Goal: Information Seeking & Learning: Understand process/instructions

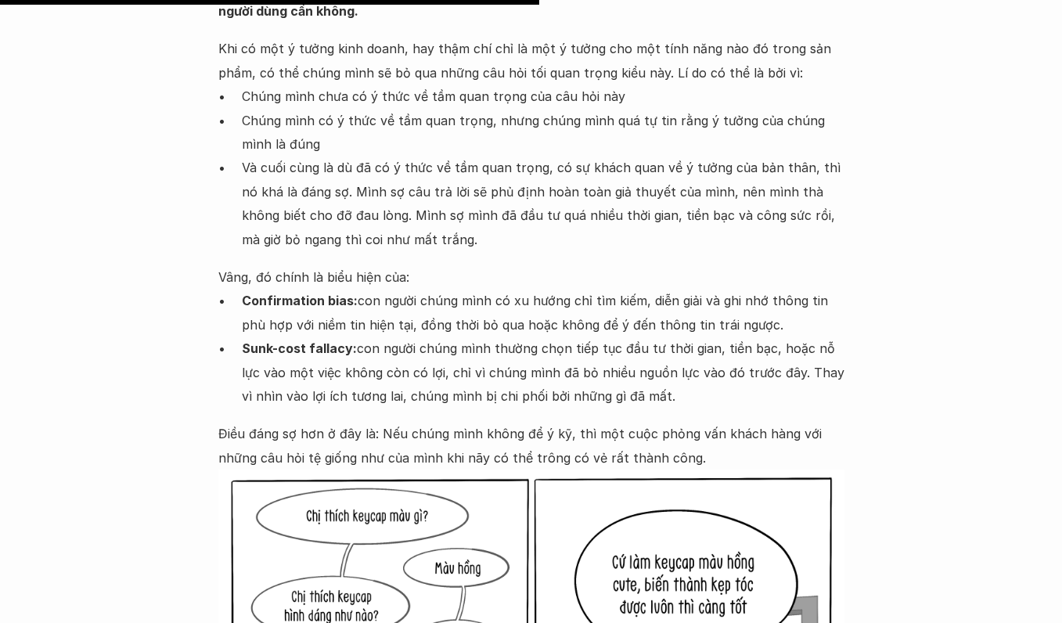
scroll to position [4176, 0]
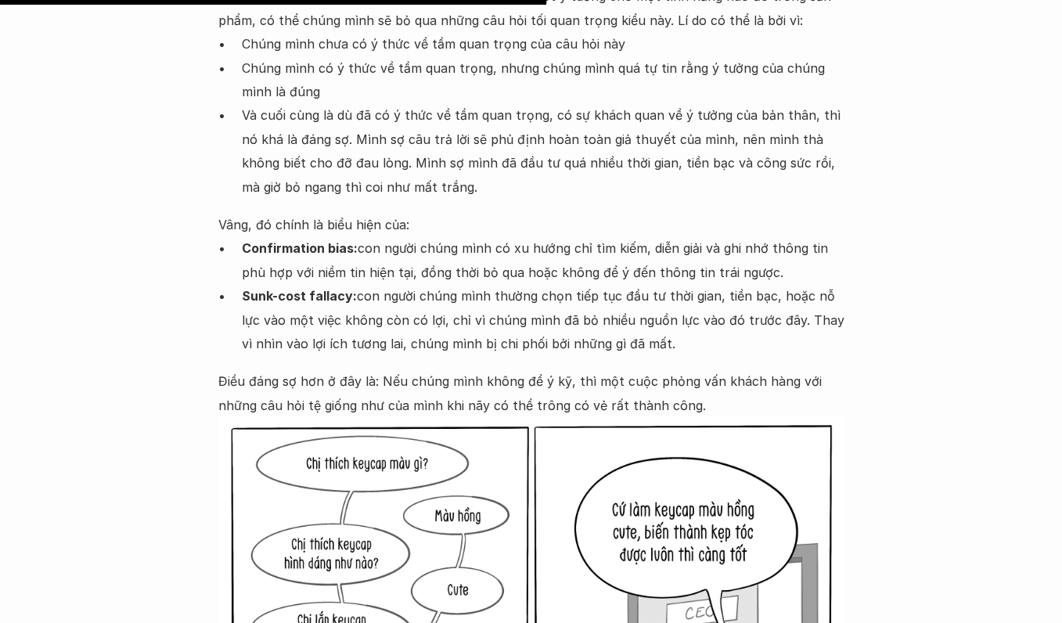
drag, startPoint x: 219, startPoint y: 272, endPoint x: 748, endPoint y: 358, distance: 535.7
click at [748, 355] on ul "Confirmation bias: con người chúng mình có xu hướng chỉ tìm kiếm, diễn giải và …" at bounding box center [531, 295] width 626 height 119
click at [783, 329] on p "Sunk-cost fallacy: con người chúng mình thường chọn tiếp tục đầu tư thời gian, …" at bounding box center [543, 319] width 602 height 71
drag, startPoint x: 808, startPoint y: 294, endPoint x: 226, endPoint y: 261, distance: 583.0
click at [226, 261] on ul "Confirmation bias: con người chúng mình có xu hướng chỉ tìm kiếm, diễn giải và …" at bounding box center [531, 295] width 626 height 119
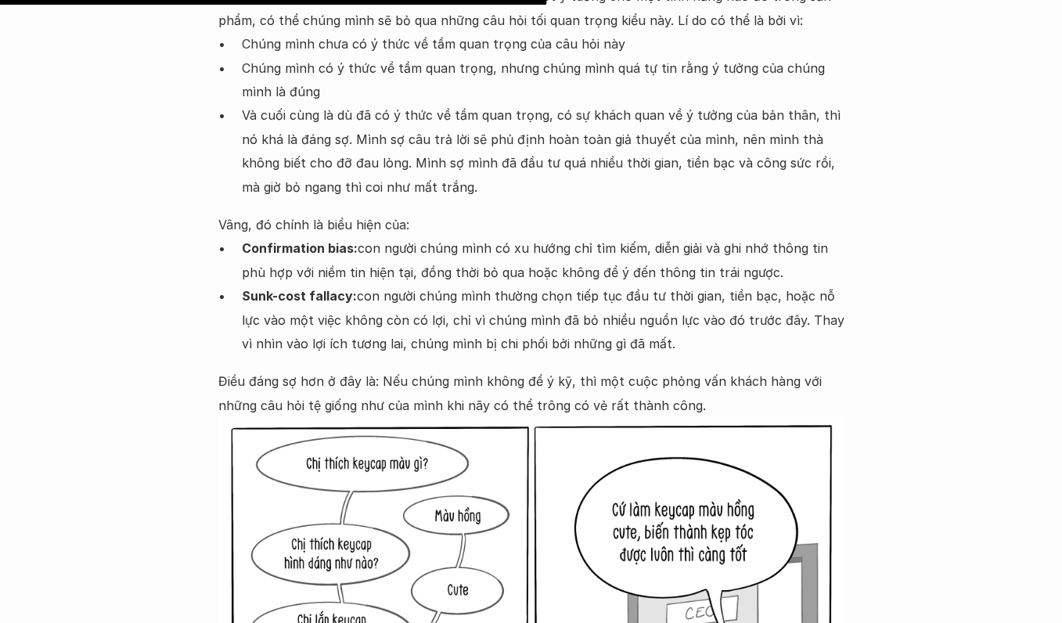
click at [503, 199] on p "Và cuối cùng là dù đã có ý thức về tầm quan trọng, có sự khách quan về ý tưởng …" at bounding box center [543, 150] width 602 height 95
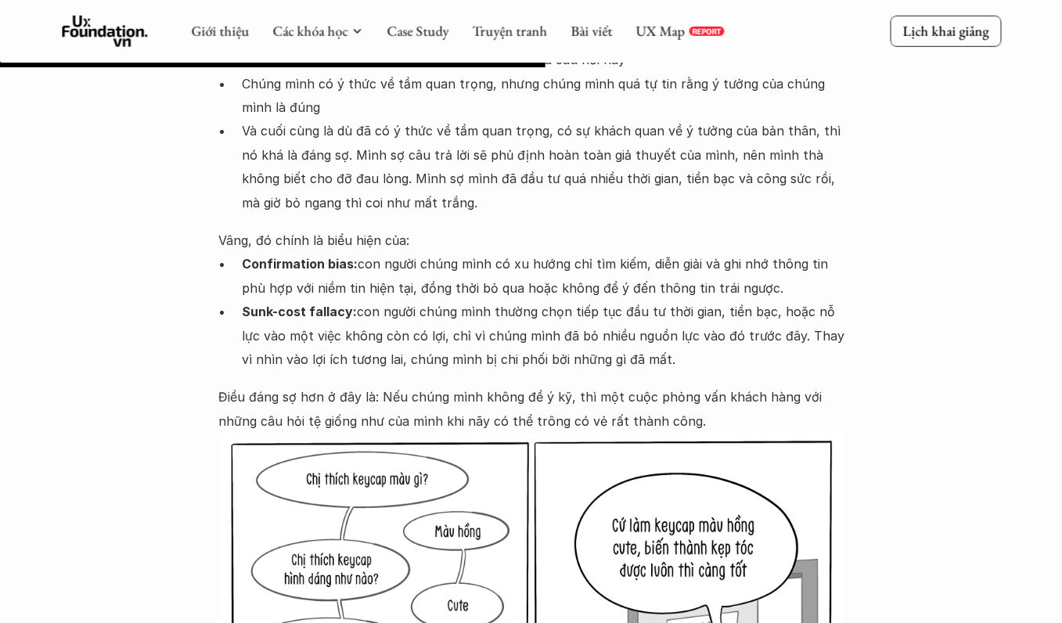
scroll to position [4183, 0]
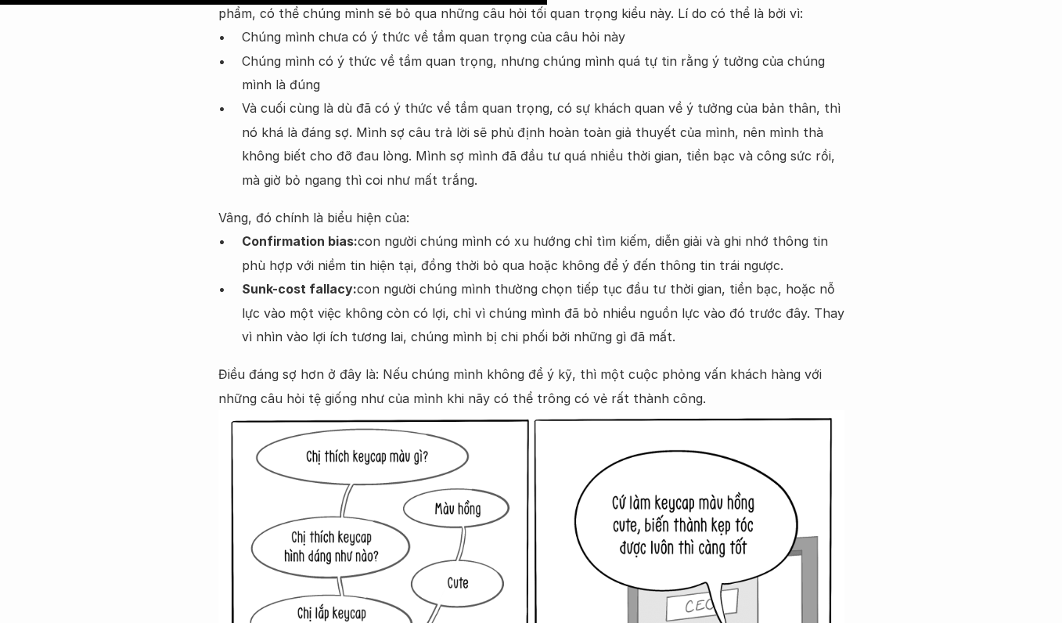
drag, startPoint x: 812, startPoint y: 286, endPoint x: 149, endPoint y: 272, distance: 662.7
click at [149, 272] on div "Lúa hóa kiến thức Những câu hỏi quan trọng 🕔 [DATE] 🧑‍🎓 Đàm Khánh , Ông giáo Tr…" at bounding box center [531, 227] width 1062 height 8665
click at [503, 229] on p "Vâng, đó chính là biểu hiện của:" at bounding box center [531, 217] width 626 height 23
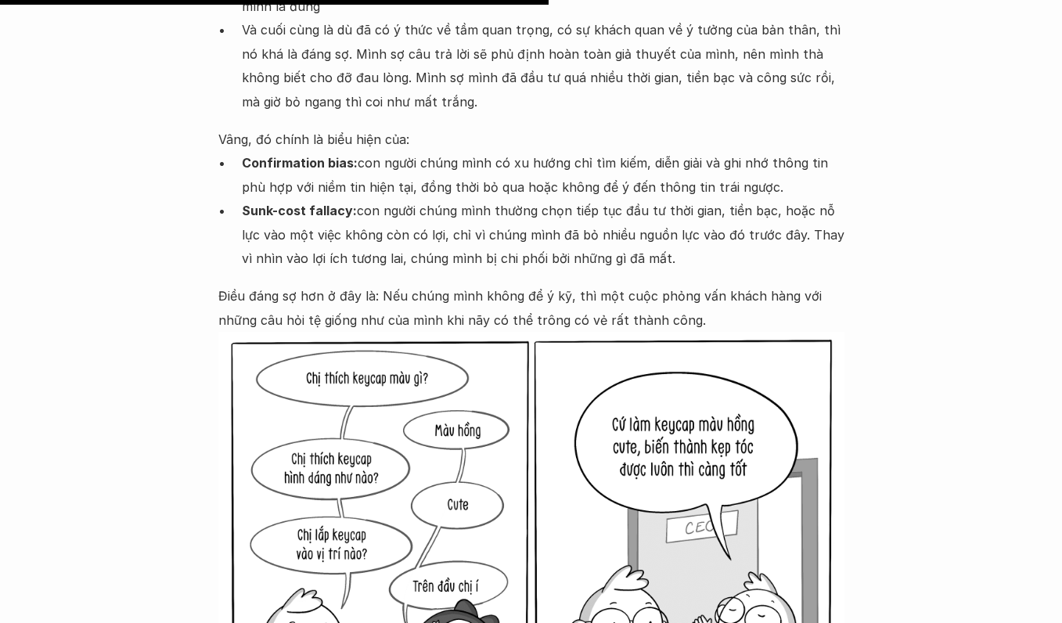
scroll to position [4268, 0]
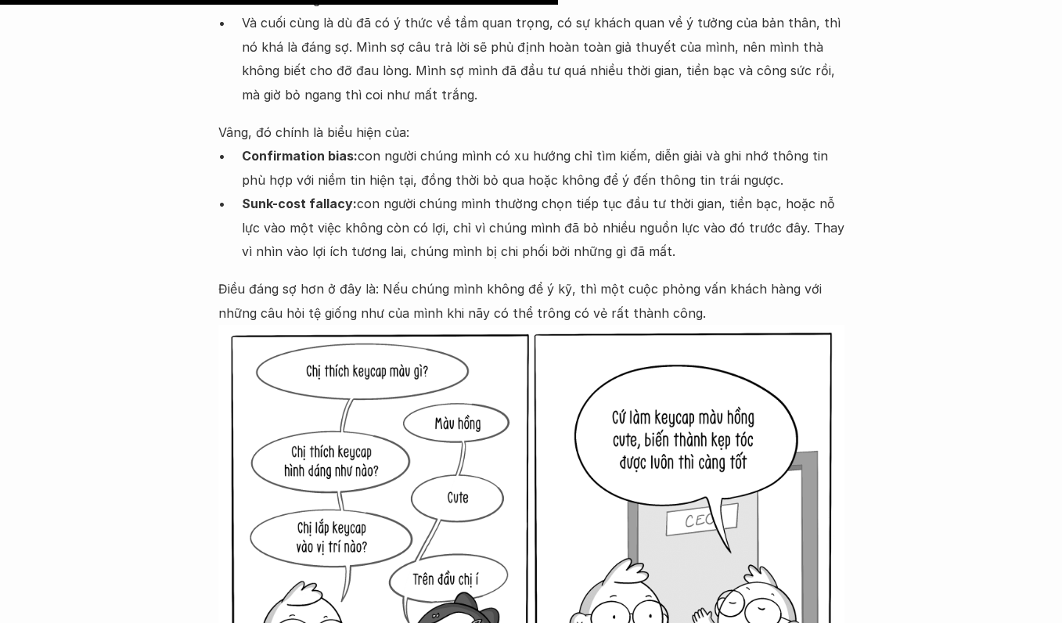
drag, startPoint x: 720, startPoint y: 283, endPoint x: 441, endPoint y: 289, distance: 278.6
click at [441, 289] on div "Câu hỏi tối quan trọng chính là câu hỏi có khả năng xác nhận rằng chúng mình có…" at bounding box center [531, 366] width 626 height 1073
drag, startPoint x: 679, startPoint y: 271, endPoint x: 233, endPoint y: 219, distance: 448.9
click at [233, 219] on ul "Confirmation bias: con người chúng mình có xu hướng chỉ tìm kiếm, diễn giải và …" at bounding box center [531, 203] width 626 height 119
click at [464, 225] on p "Sunk-cost fallacy: con người chúng mình thường chọn tiếp tục đầu tư thời gian, …" at bounding box center [543, 227] width 602 height 71
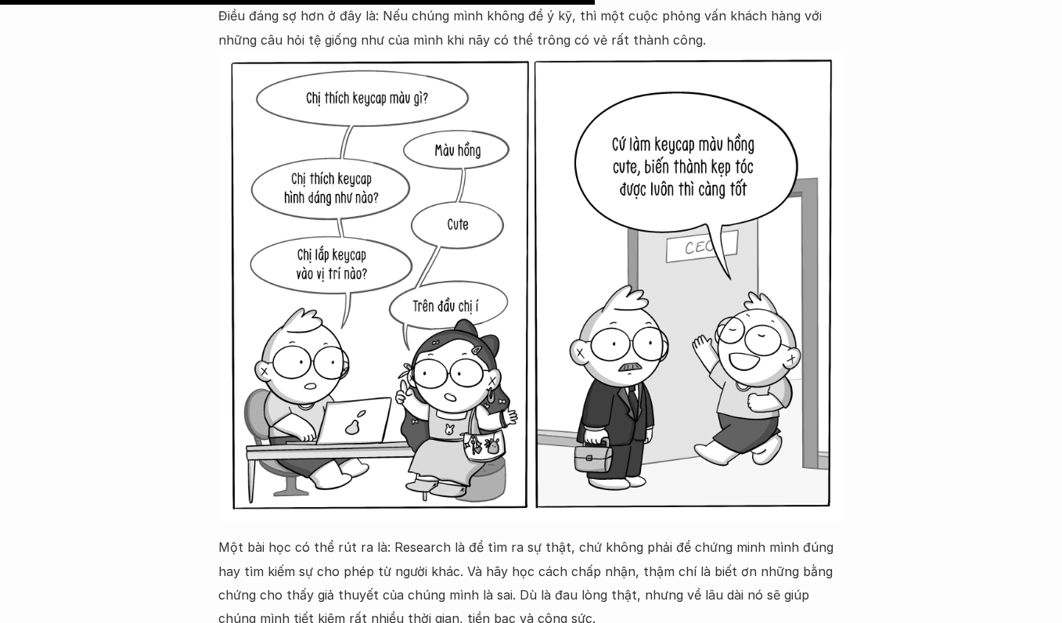
scroll to position [4557, 0]
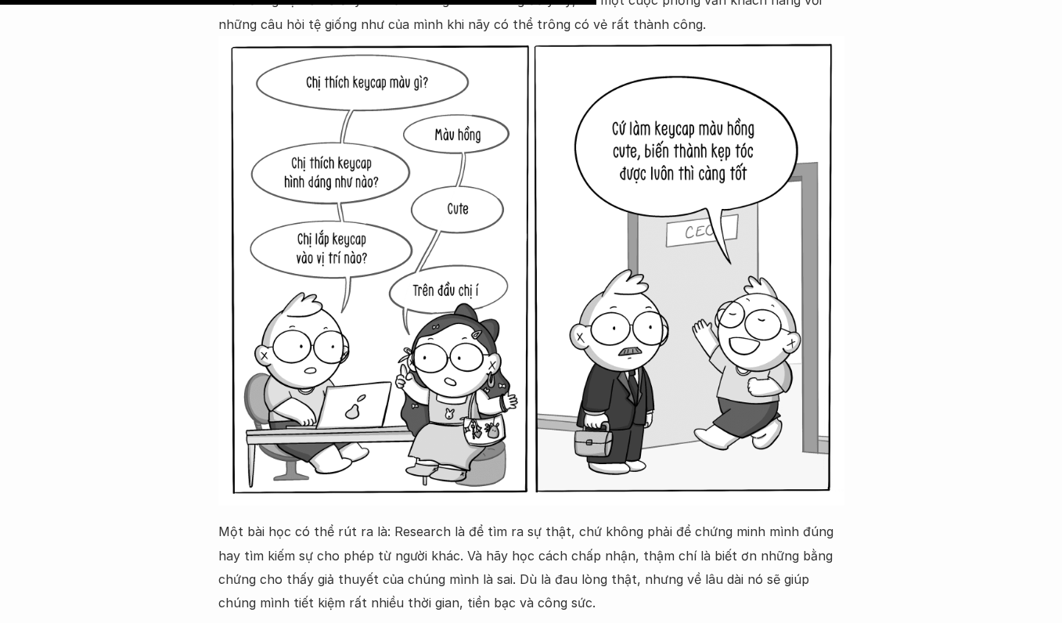
click at [519, 228] on img at bounding box center [531, 270] width 626 height 469
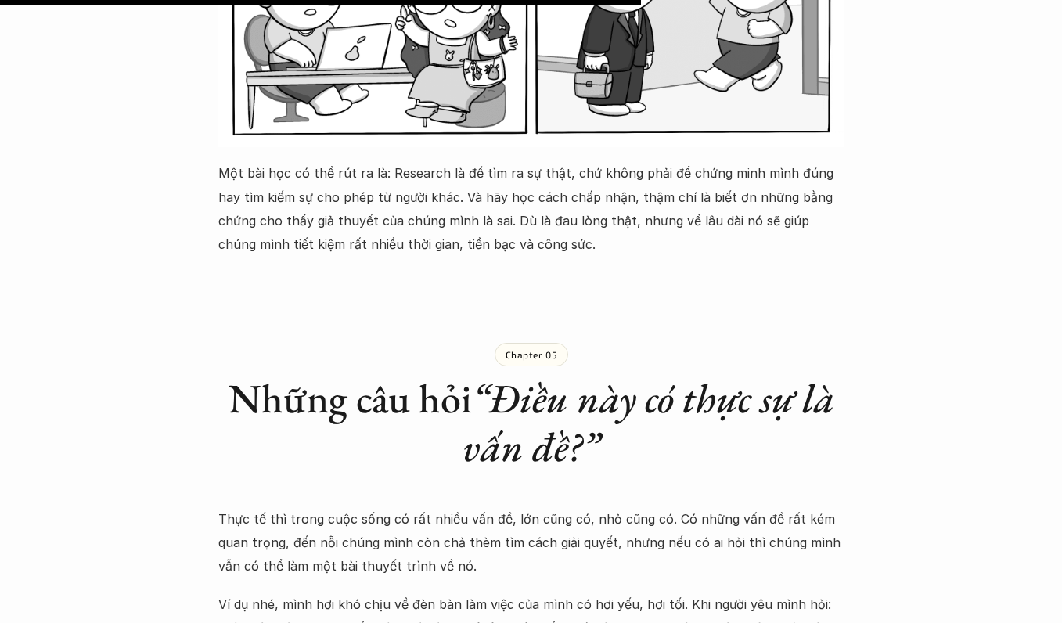
scroll to position [4931, 0]
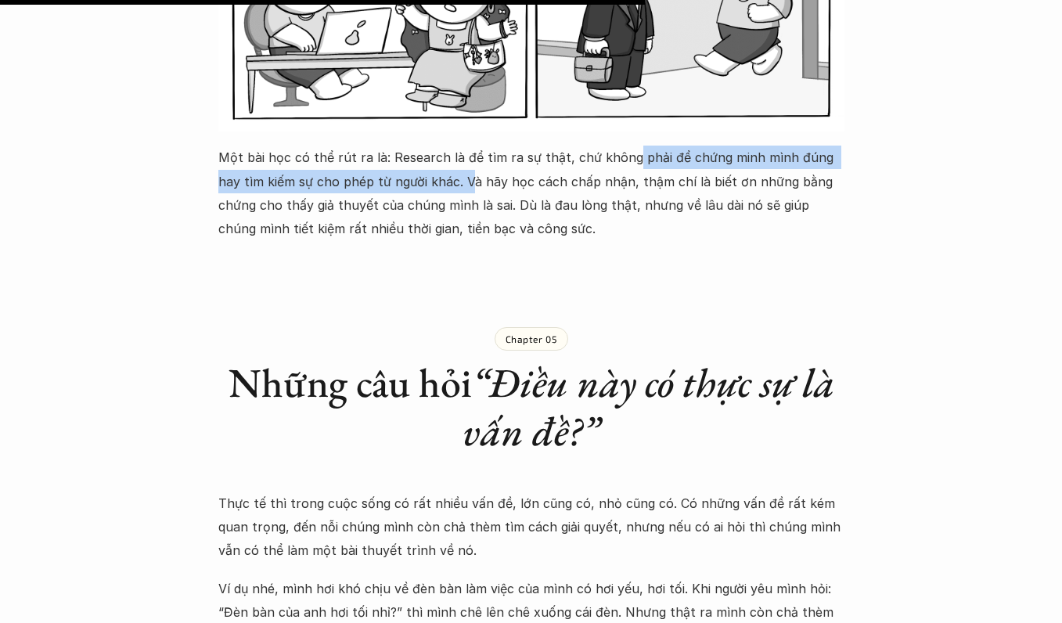
drag, startPoint x: 621, startPoint y: 177, endPoint x: 443, endPoint y: 211, distance: 181.7
click at [443, 211] on p "Một bài học có thể rút ra là: Research là để tìm ra sự thật, chứ không phải để …" at bounding box center [531, 193] width 626 height 95
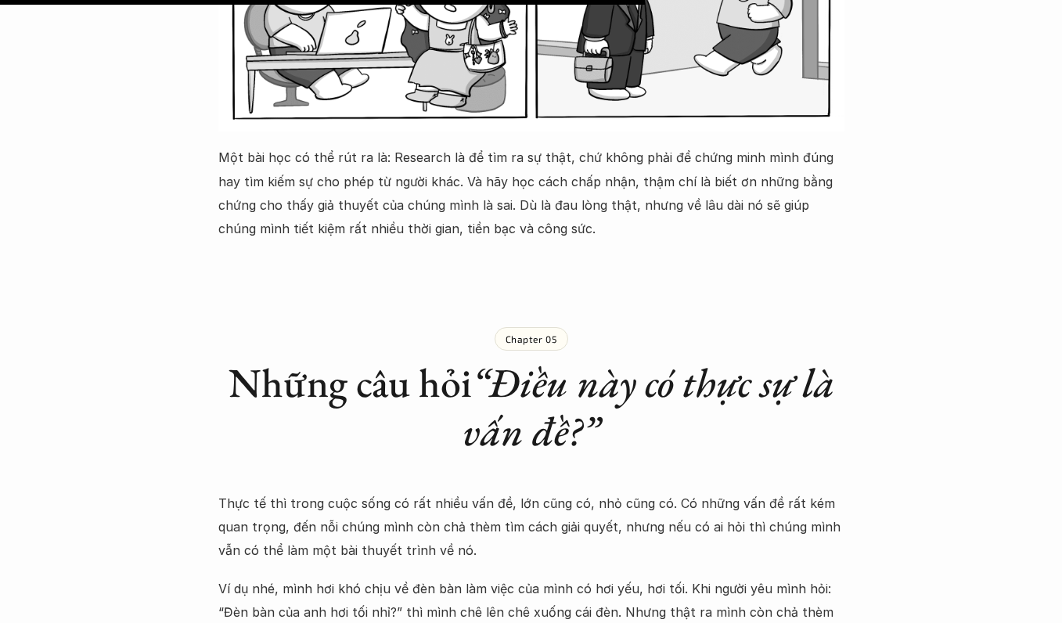
click at [503, 241] on p "Một bài học có thể rút ra là: Research là để tìm ra sự thật, chứ không phải để …" at bounding box center [531, 193] width 626 height 95
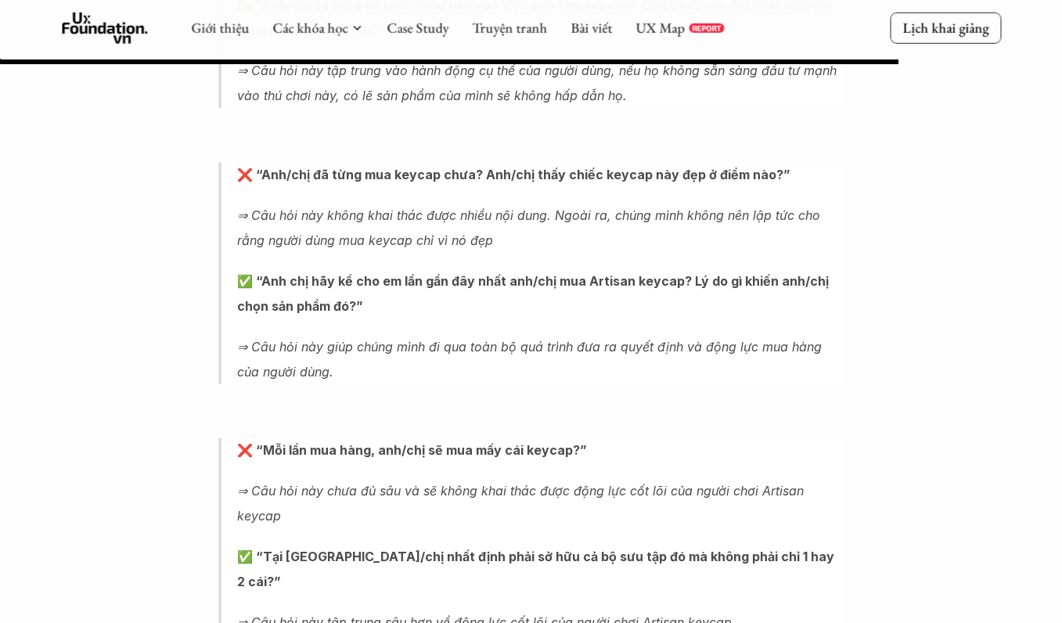
scroll to position [6867, 0]
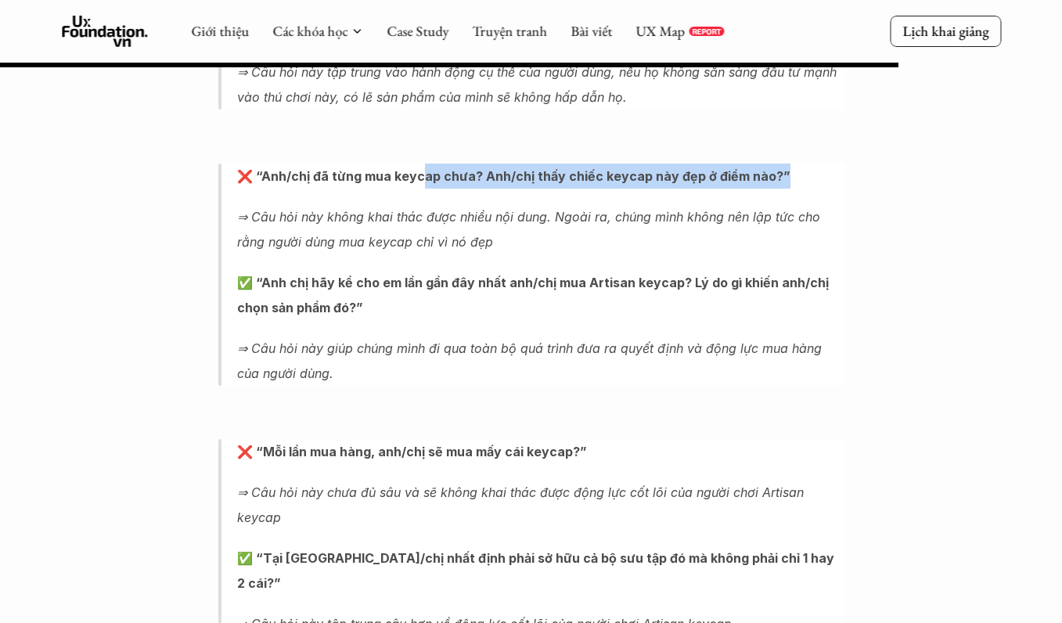
drag, startPoint x: 416, startPoint y: 203, endPoint x: 558, endPoint y: 215, distance: 142.1
click at [558, 215] on blockquote "❌ “Anh/chị đã từng mua keycap chưa? Anh/chị thấy chiếc keycap này đẹp ở điểm nà…" at bounding box center [531, 275] width 626 height 222
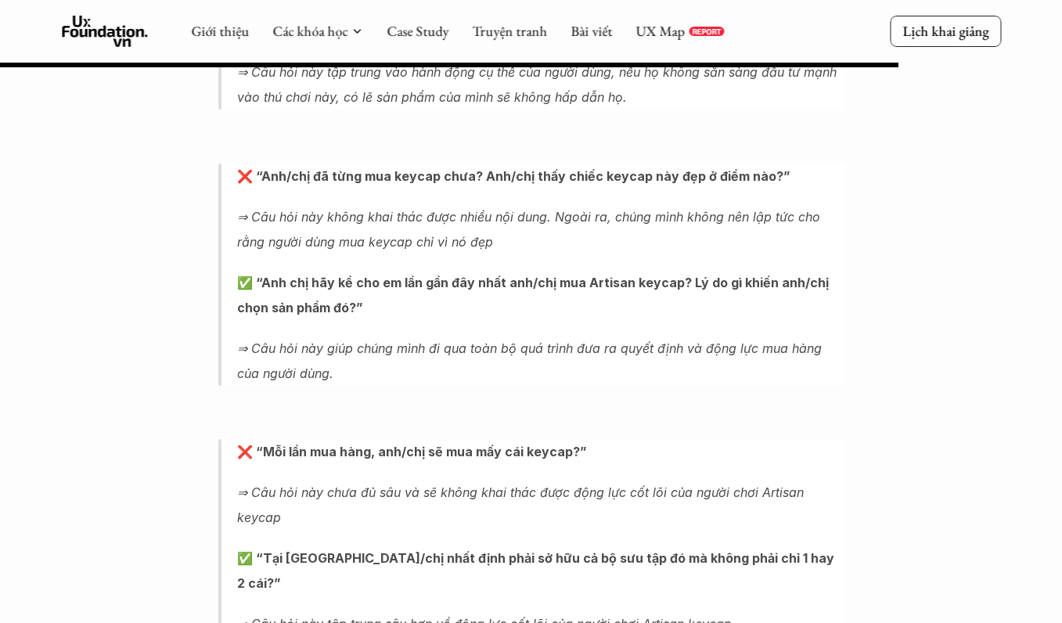
click at [378, 302] on strong "✅ “Anh chị hãy kể cho em lần gần đây nhất anh/chị mua Artisan keycap? Lý do gì …" at bounding box center [534, 295] width 595 height 41
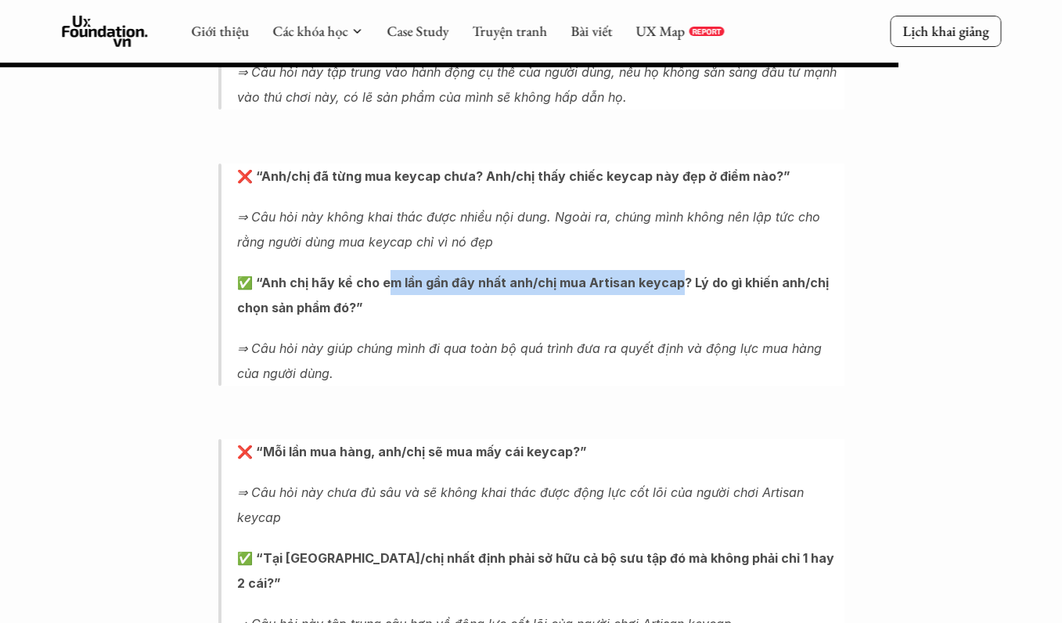
drag, startPoint x: 387, startPoint y: 307, endPoint x: 674, endPoint y: 296, distance: 286.5
click at [674, 296] on p "✅ “Anh chị hãy kể cho em lần gần đây nhất anh/chị mua Artisan keycap? Lý do gì …" at bounding box center [540, 295] width 607 height 50
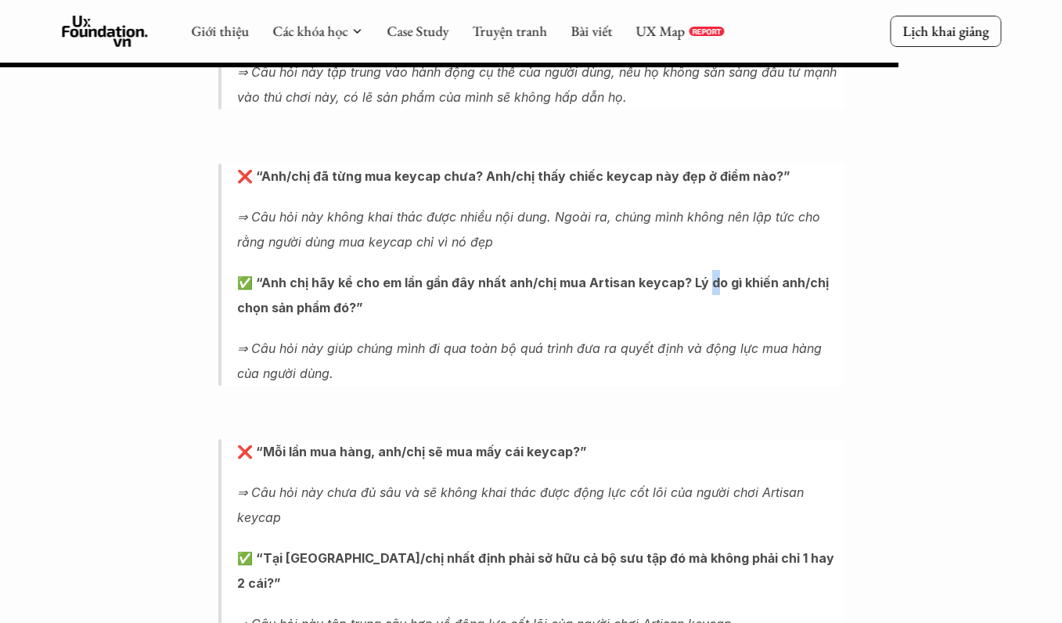
drag, startPoint x: 701, startPoint y: 299, endPoint x: 738, endPoint y: 301, distance: 36.8
click at [713, 300] on strong "✅ “Anh chị hãy kể cho em lần gần đây nhất anh/chị mua Artisan keycap? Lý do gì …" at bounding box center [534, 295] width 595 height 41
drag, startPoint x: 444, startPoint y: 314, endPoint x: 613, endPoint y: 316, distance: 169.8
click at [613, 316] on p "✅ “Anh chị hãy kể cho em lần gần đây nhất anh/chị mua Artisan keycap? Lý do gì …" at bounding box center [540, 295] width 607 height 50
click at [553, 254] on p "⇒ Câu hỏi này không khai thác được nhiều nội dung. Ngoài ra, chúng mình không n…" at bounding box center [540, 229] width 607 height 50
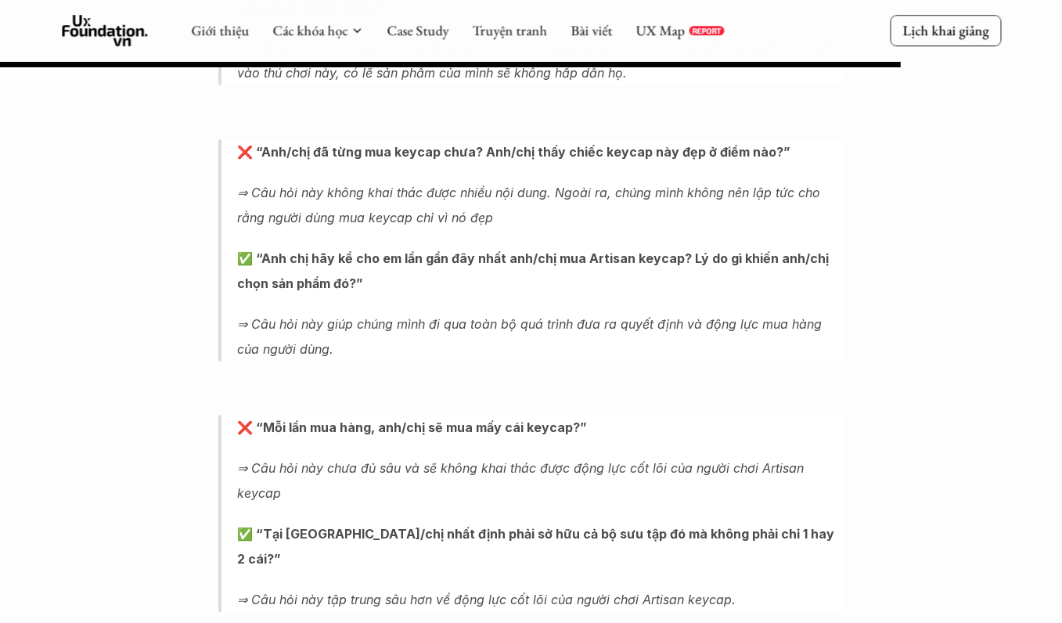
scroll to position [6885, 0]
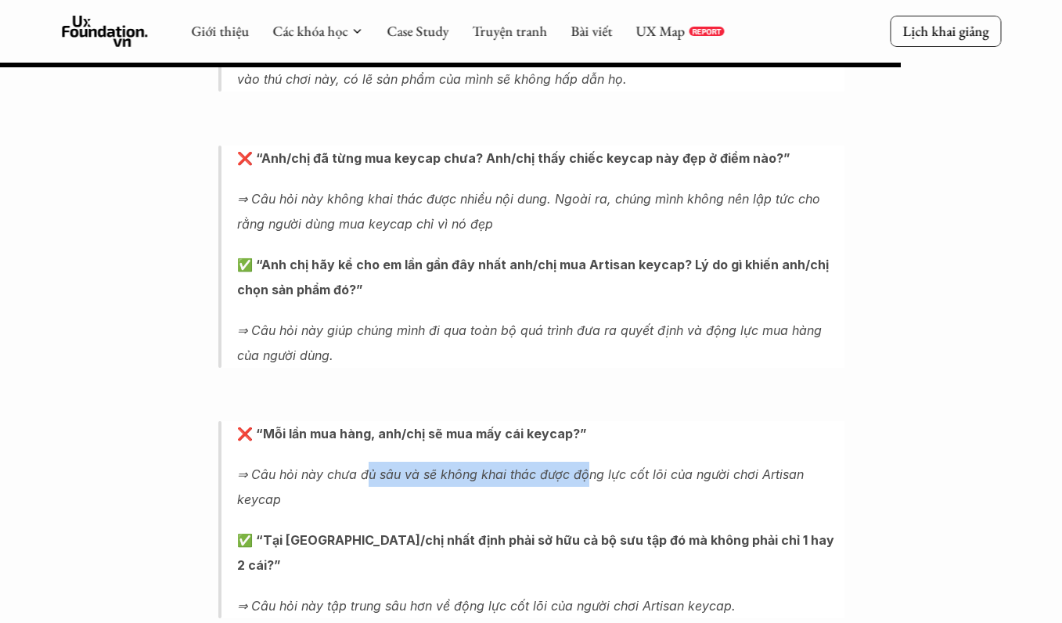
drag, startPoint x: 368, startPoint y: 502, endPoint x: 586, endPoint y: 502, distance: 218.3
click at [586, 501] on em "⇒ Câu hỏi này chưa đủ sâu và sẽ không khai thác được động lực cốt lõi của người…" at bounding box center [522, 486] width 570 height 41
click at [611, 498] on em "⇒ Câu hỏi này chưa đủ sâu và sẽ không khai thác được động lực cốt lõi của người…" at bounding box center [522, 486] width 570 height 41
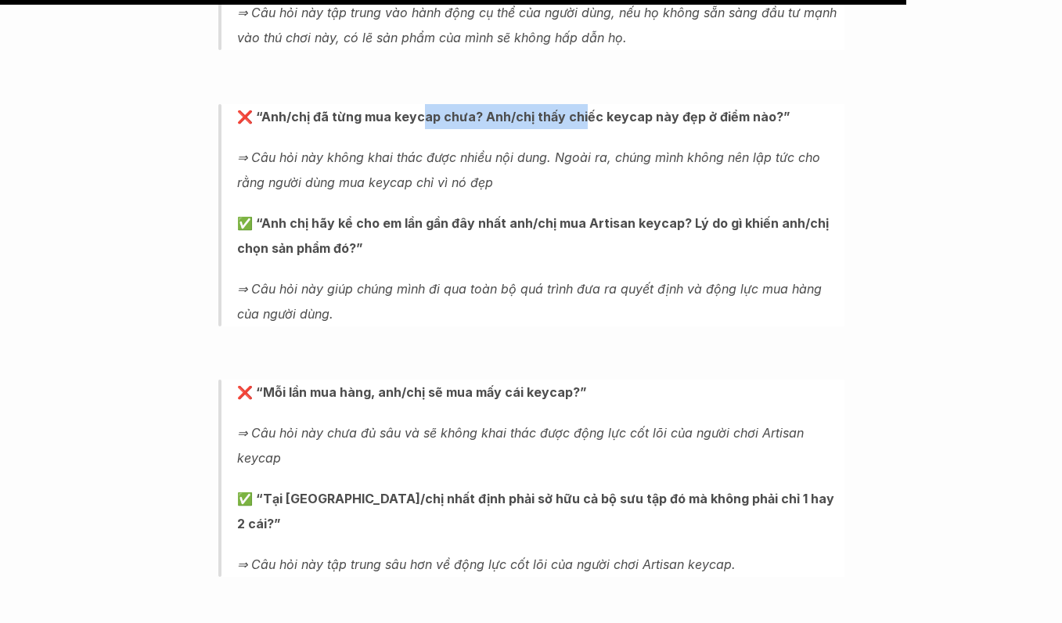
drag, startPoint x: 419, startPoint y: 144, endPoint x: 577, endPoint y: 150, distance: 158.1
click at [577, 129] on p "❌ “Anh/chị đã từng mua keycap chưa? Anh/chị thấy chiếc keycap này đẹp ở điểm nà…" at bounding box center [540, 116] width 607 height 25
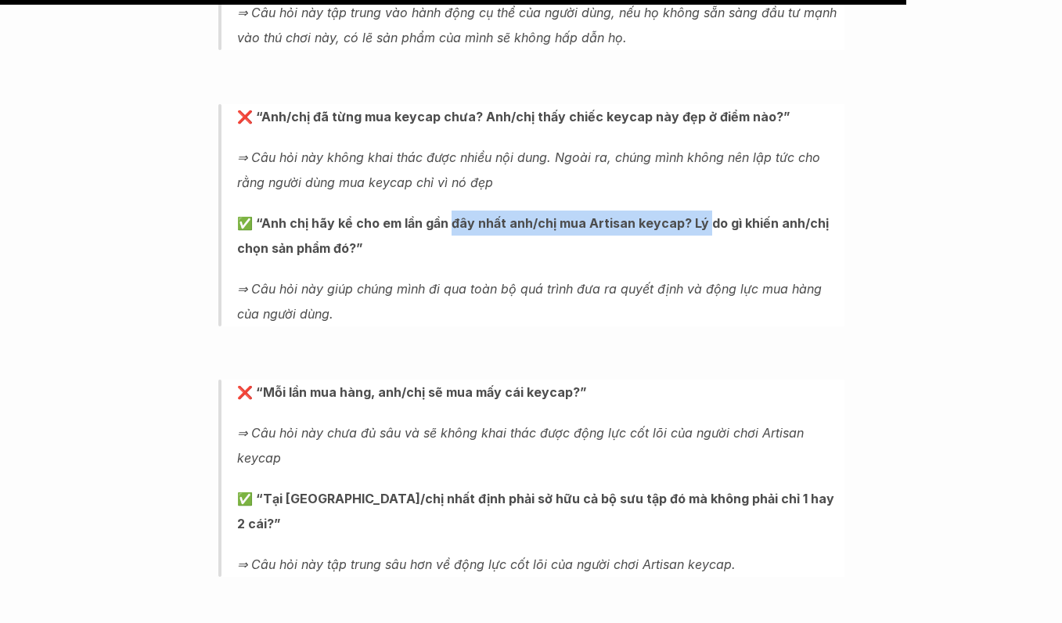
drag, startPoint x: 447, startPoint y: 246, endPoint x: 699, endPoint y: 246, distance: 251.9
click at [699, 246] on strong "✅ “Anh chị hãy kể cho em lần gần đây nhất anh/chị mua Artisan keycap? Lý do gì …" at bounding box center [534, 235] width 595 height 41
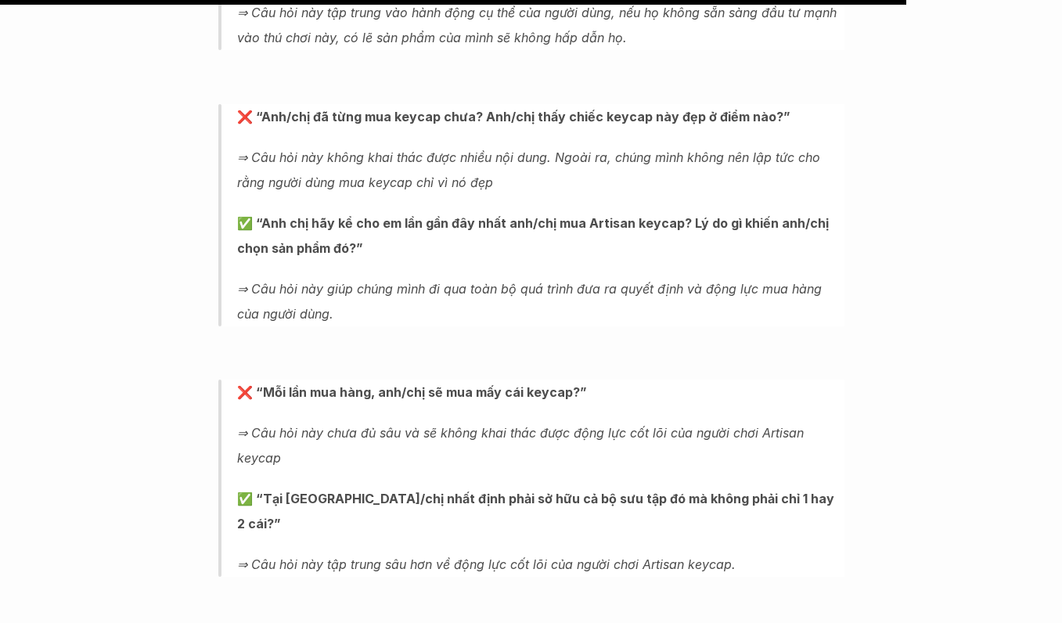
click at [546, 186] on em "⇒ Câu hỏi này không khai thác được nhiều nội dung. Ngoài ra, chúng mình không n…" at bounding box center [530, 169] width 587 height 41
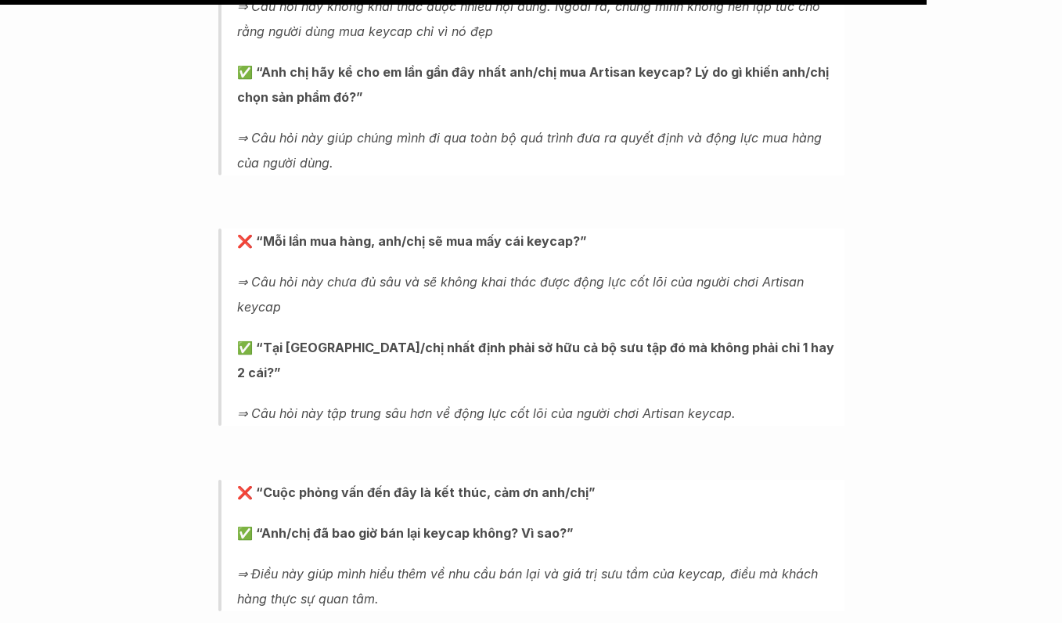
scroll to position [7084, 0]
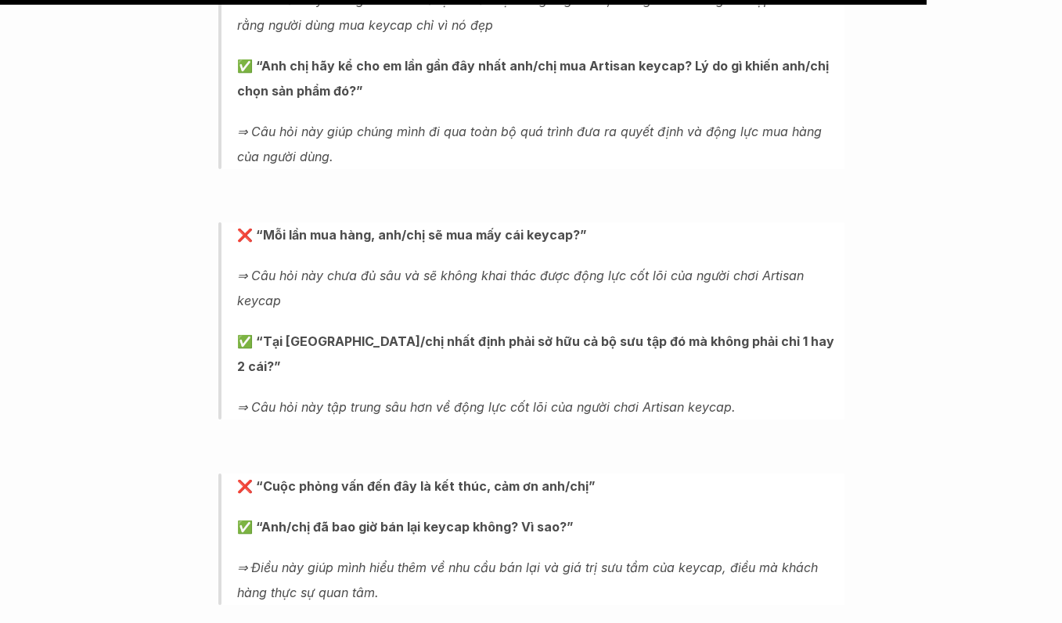
click at [264, 247] on p "❌ “Mỗi lần mua hàng, anh/chị sẽ mua mấy cái keycap?”" at bounding box center [540, 234] width 607 height 25
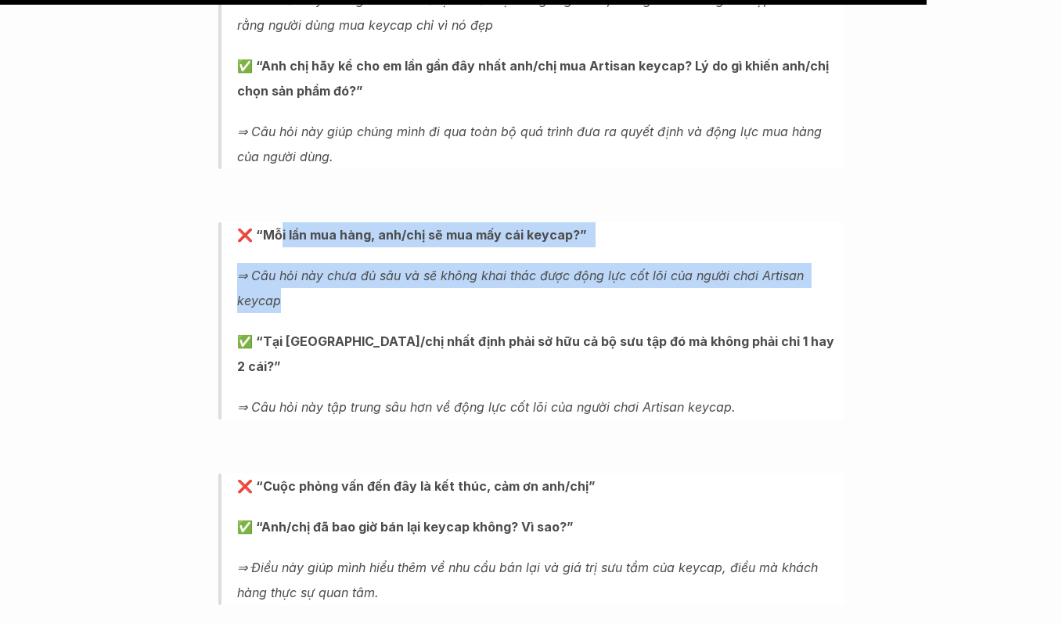
drag, startPoint x: 275, startPoint y: 256, endPoint x: 914, endPoint y: 332, distance: 643.7
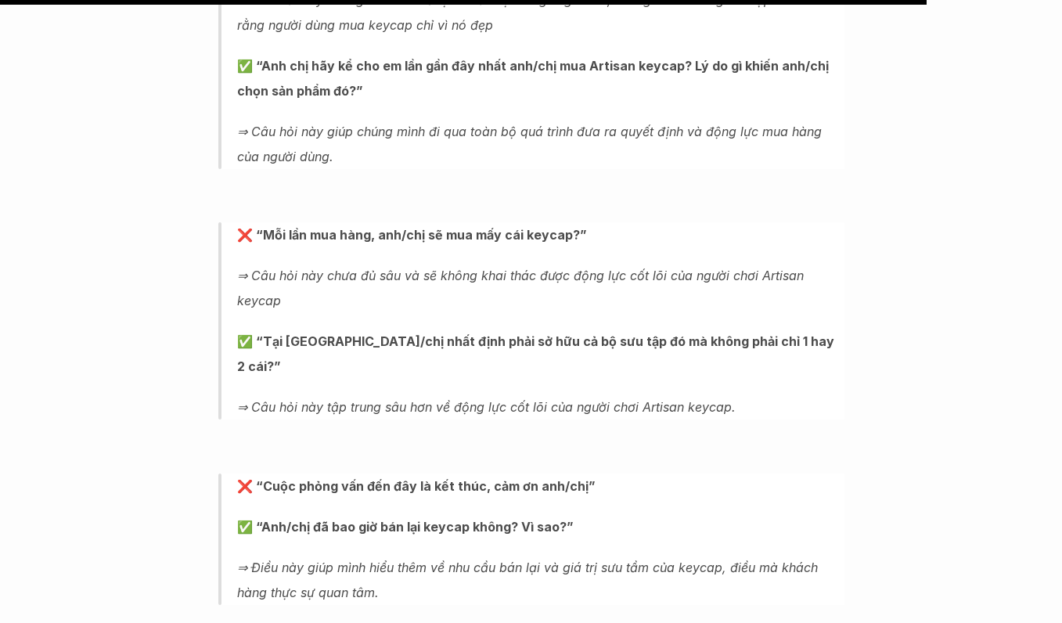
drag, startPoint x: 776, startPoint y: 368, endPoint x: 627, endPoint y: 359, distance: 149.7
click at [771, 368] on strong "✅ “Tại [GEOGRAPHIC_DATA]/chị nhất định phải sở hữu cả bộ sưu tập đó mà không ph…" at bounding box center [537, 353] width 600 height 41
drag, startPoint x: 627, startPoint y: 359, endPoint x: 733, endPoint y: 376, distance: 107.8
click at [734, 376] on p "✅ “Tại [GEOGRAPHIC_DATA]/chị nhất định phải sở hữu cả bộ sưu tập đó mà không ph…" at bounding box center [540, 354] width 607 height 50
click at [743, 391] on blockquote "❌ “Mỗi lần mua hàng, anh/chị sẽ mua mấy cái keycap?” ⇒ Câu hỏi này chưa đủ sâu …" at bounding box center [531, 320] width 626 height 197
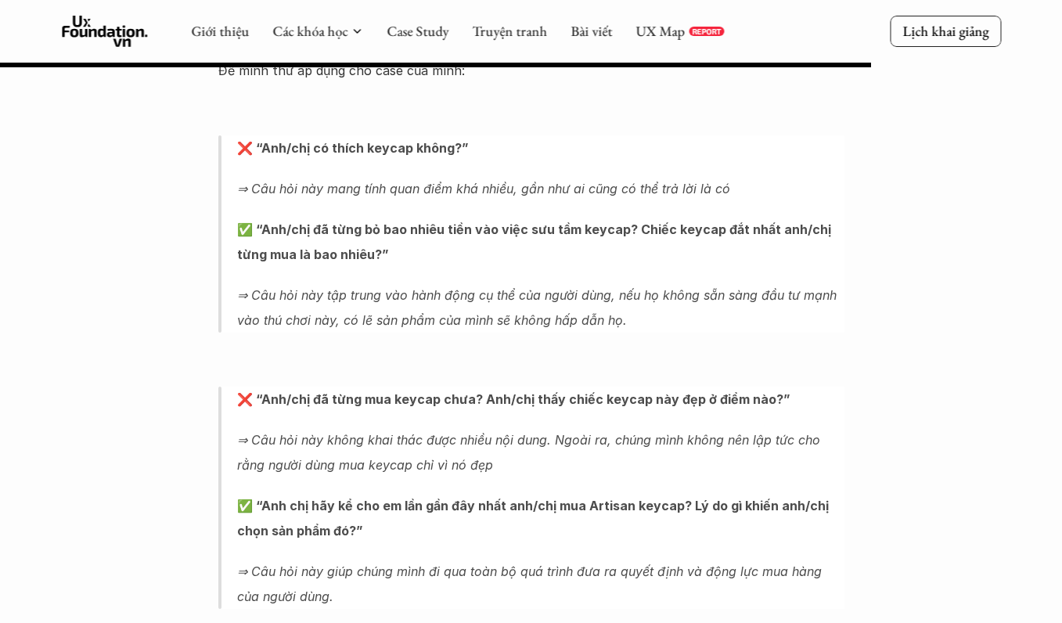
scroll to position [6614, 0]
